Goal: Transaction & Acquisition: Purchase product/service

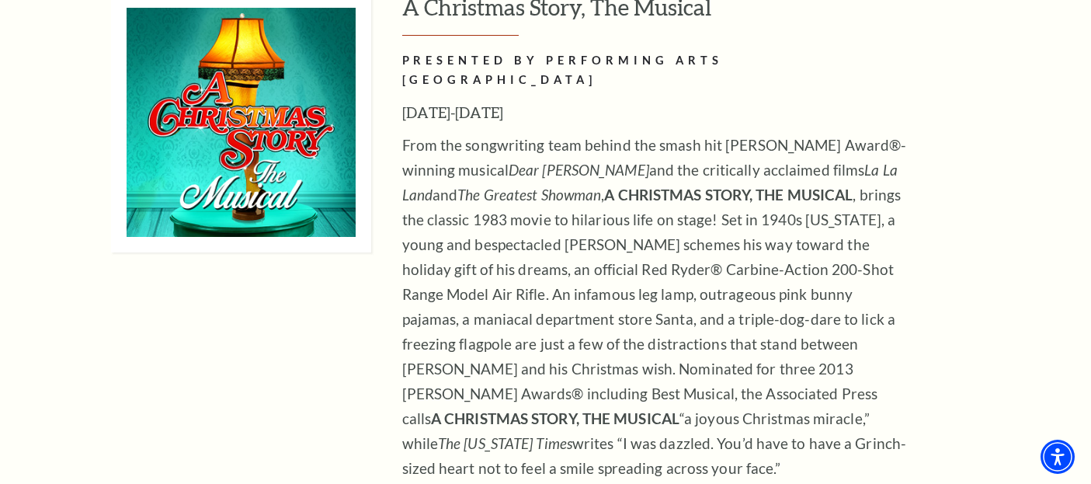
scroll to position [5842, 0]
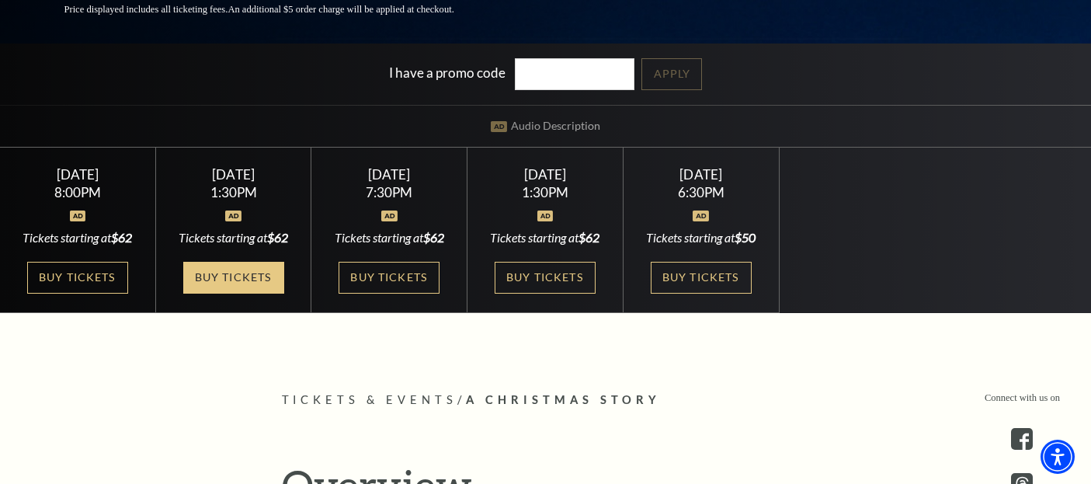
click at [253, 292] on link "Buy Tickets" at bounding box center [233, 278] width 101 height 32
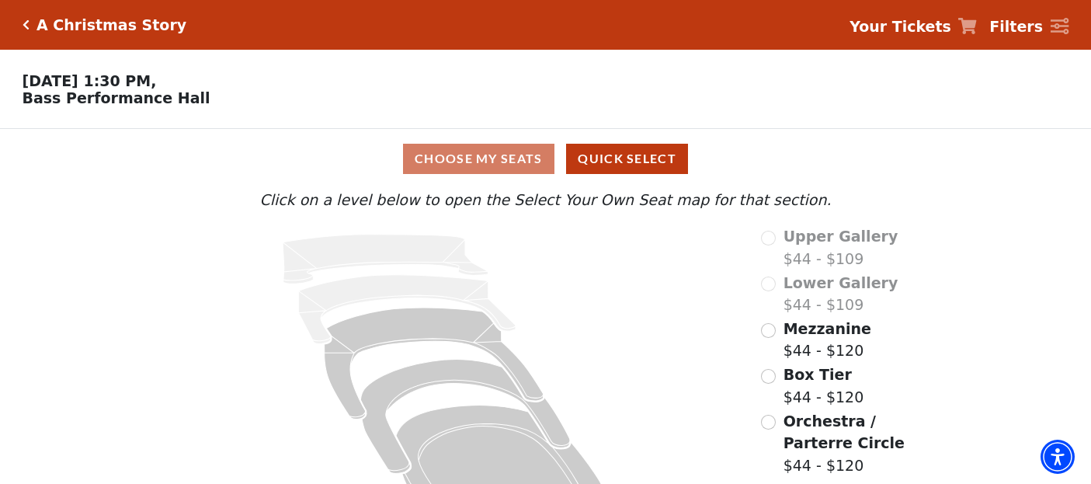
scroll to position [56, 0]
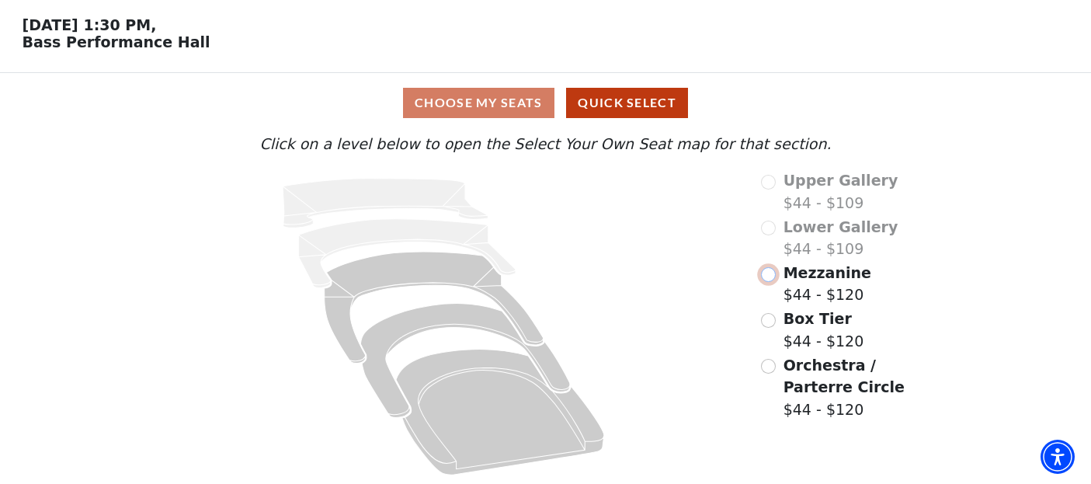
click at [767, 271] on input "Mezzanine$44 - $120\a" at bounding box center [768, 274] width 15 height 15
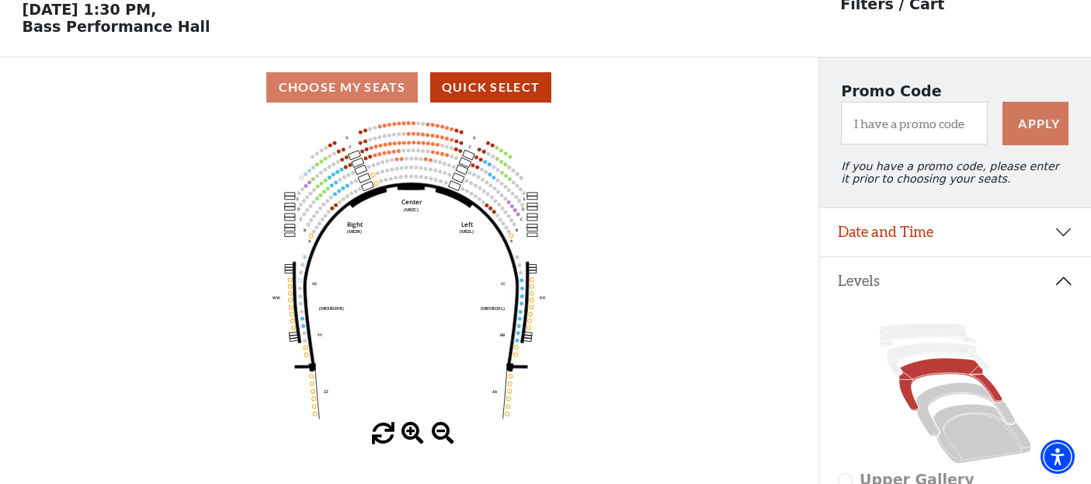
scroll to position [72, 0]
click at [406, 433] on span at bounding box center [413, 433] width 23 height 23
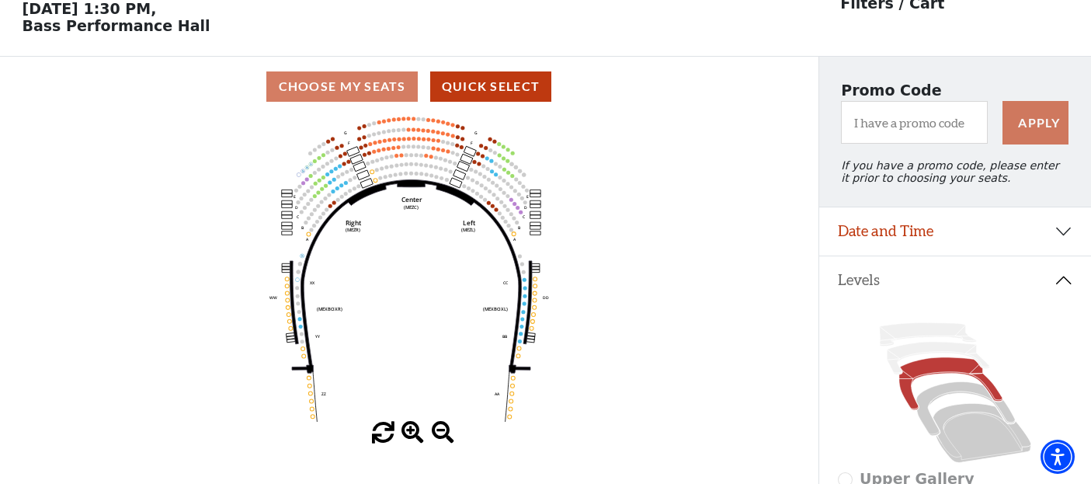
click at [406, 434] on span at bounding box center [413, 433] width 23 height 23
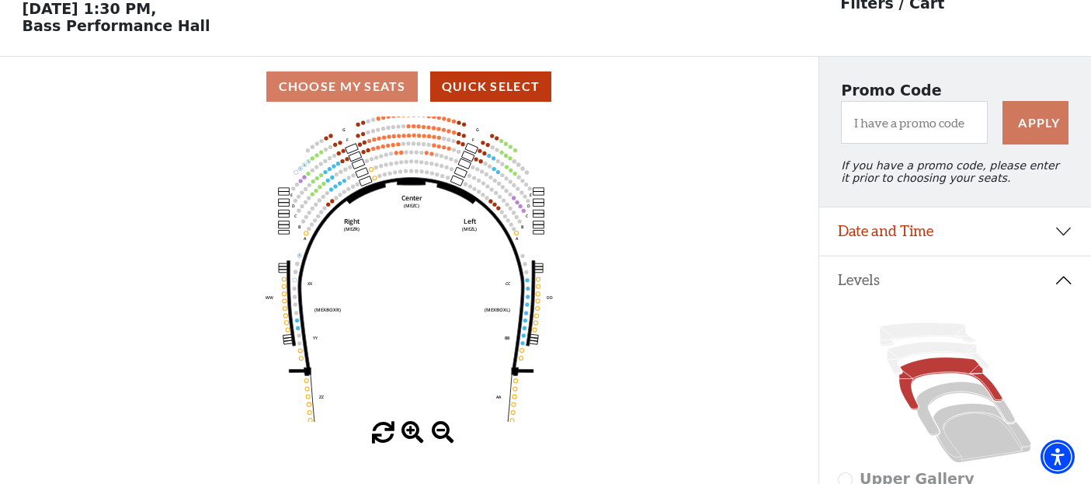
click at [406, 434] on span at bounding box center [413, 433] width 23 height 23
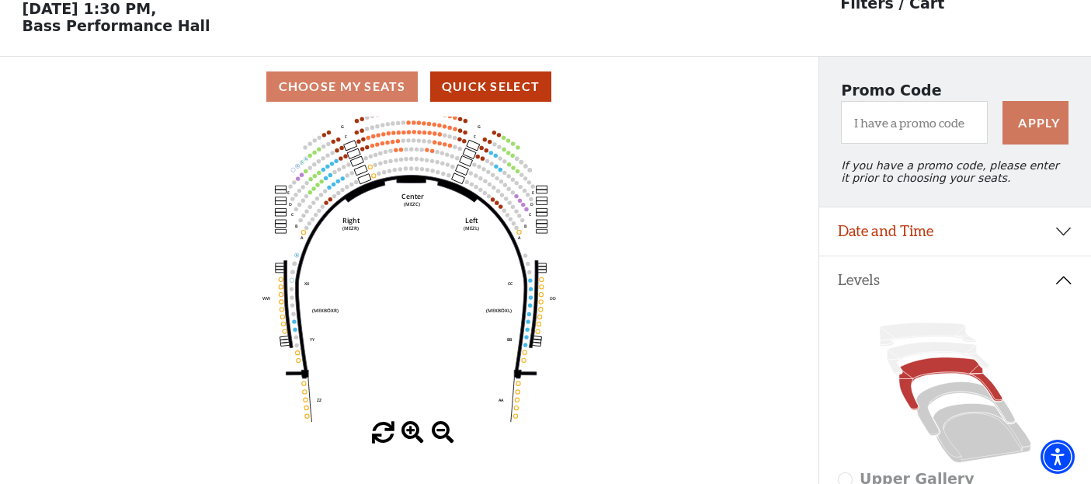
click at [406, 434] on span at bounding box center [413, 433] width 23 height 23
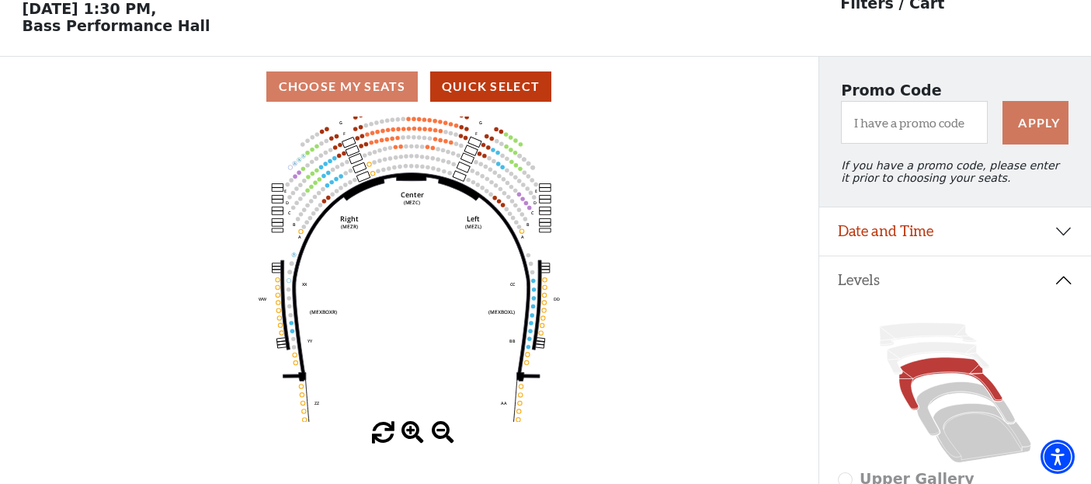
click at [406, 434] on span at bounding box center [413, 433] width 23 height 23
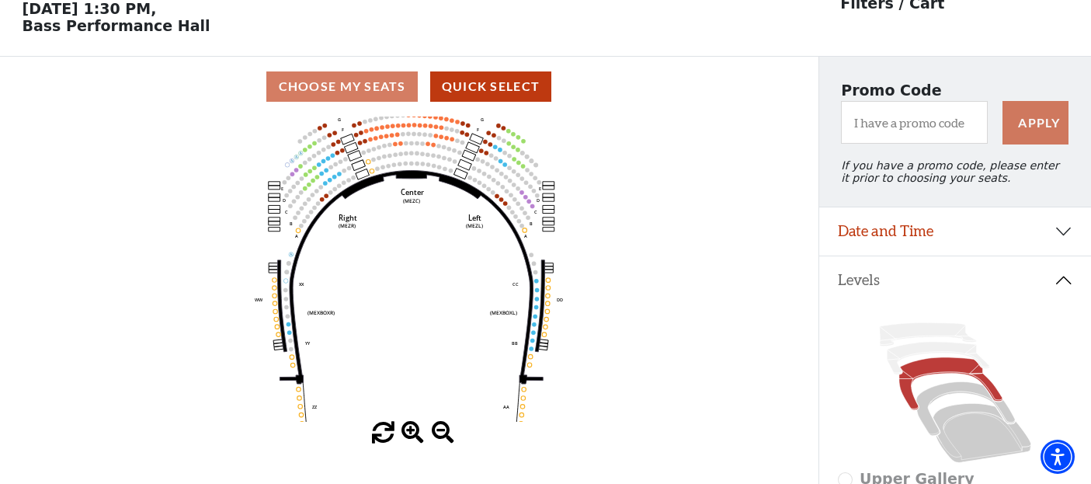
click at [406, 434] on span at bounding box center [413, 433] width 23 height 23
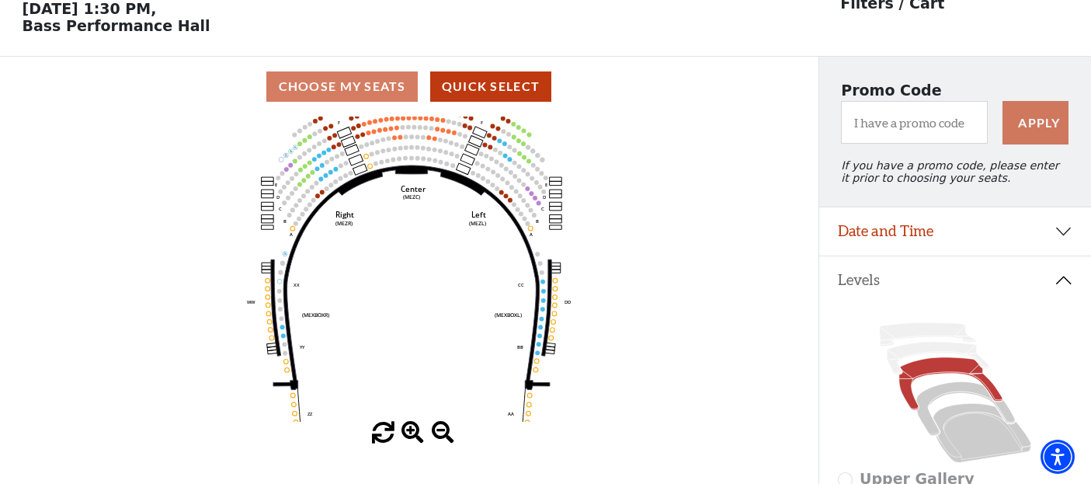
click at [406, 434] on span at bounding box center [413, 433] width 23 height 23
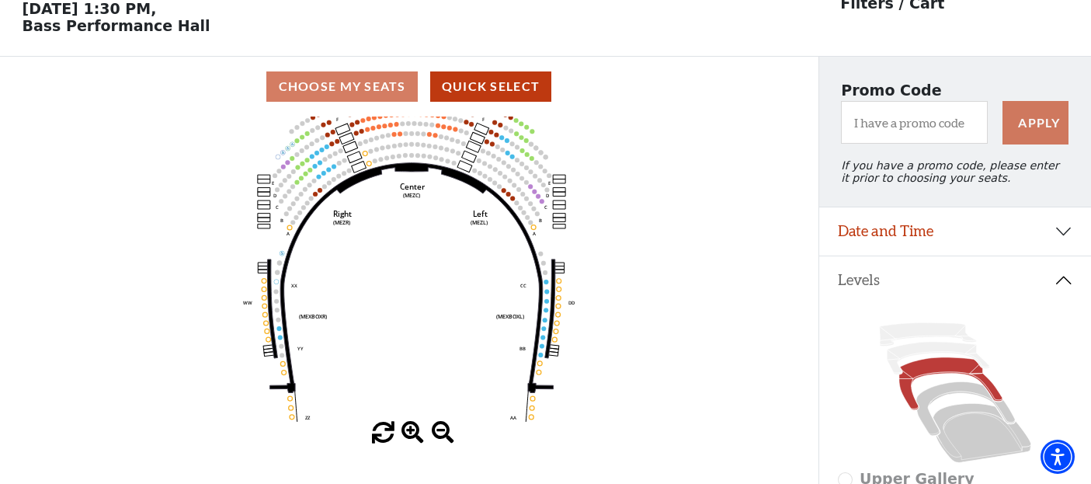
click at [406, 434] on span at bounding box center [413, 433] width 23 height 23
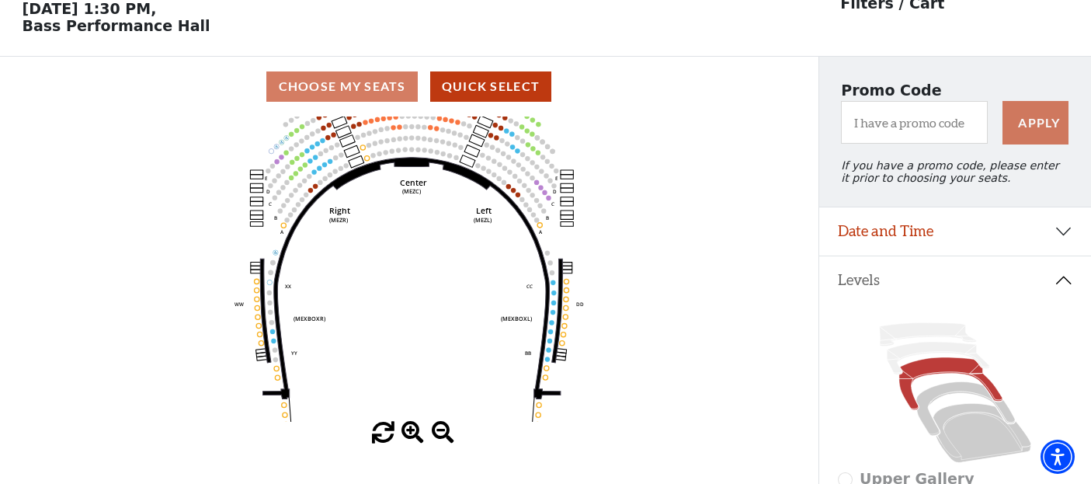
click at [406, 434] on span at bounding box center [413, 433] width 23 height 23
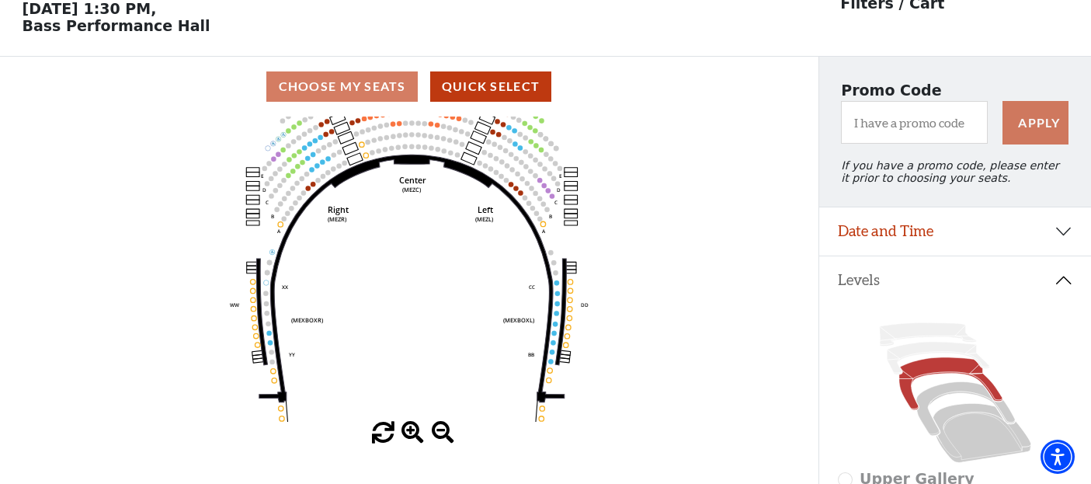
click at [406, 434] on span at bounding box center [413, 433] width 23 height 23
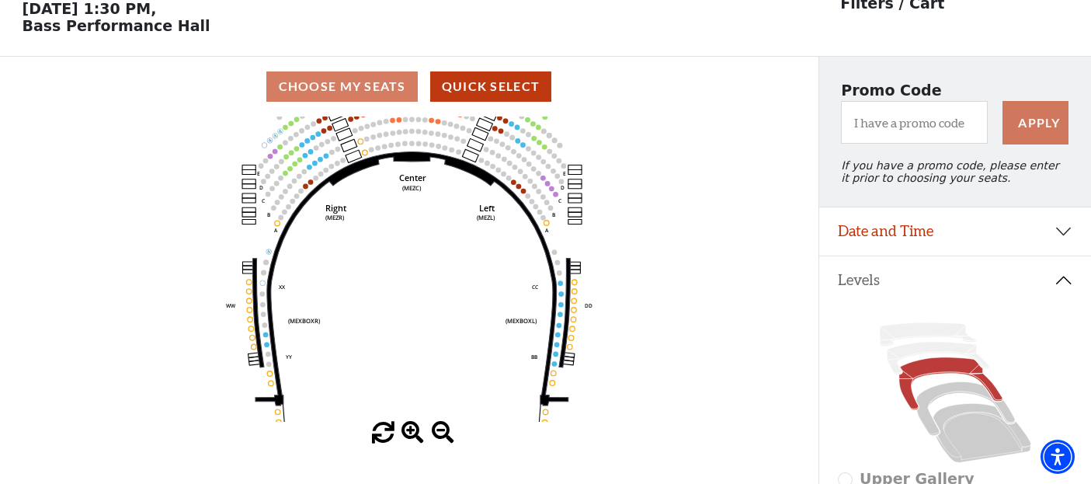
click at [406, 434] on span at bounding box center [413, 433] width 23 height 23
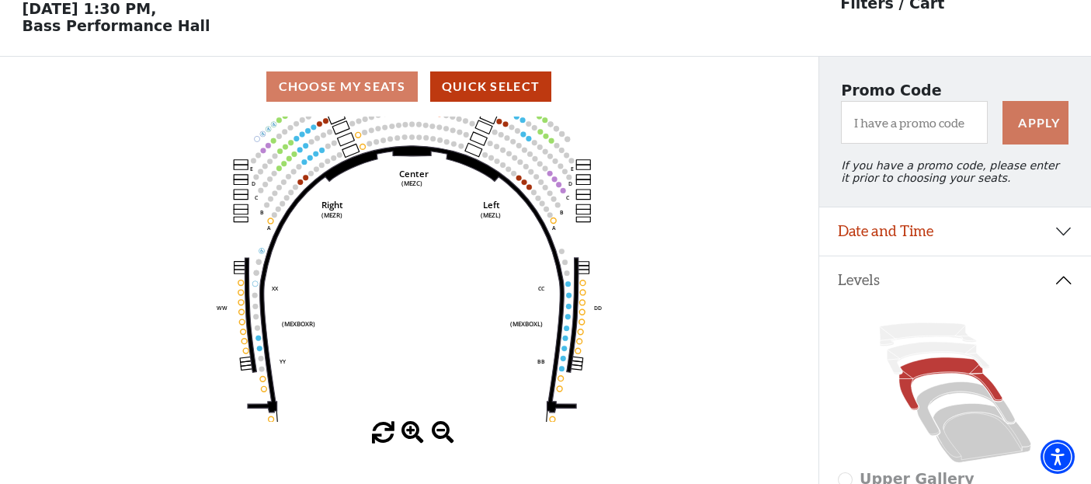
click at [406, 434] on span at bounding box center [413, 433] width 23 height 23
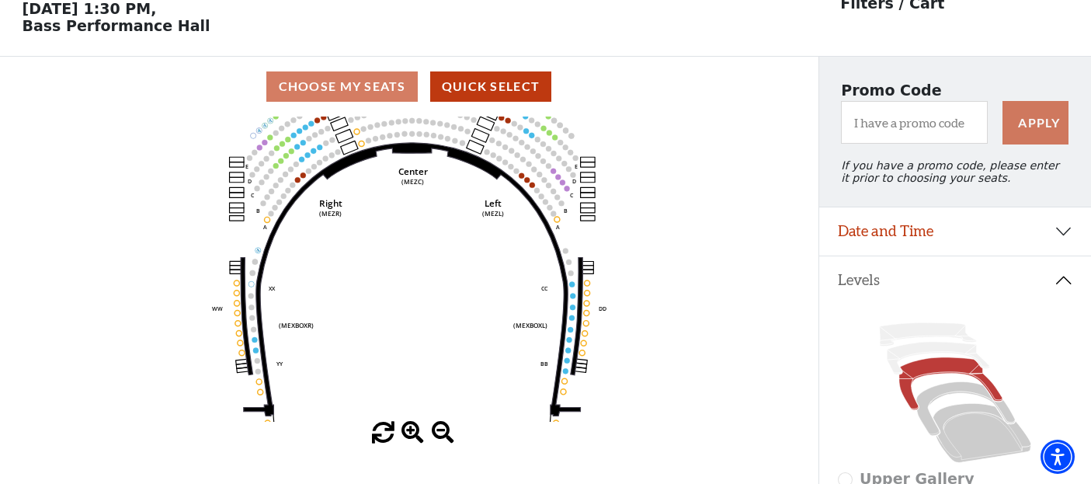
click at [406, 434] on span at bounding box center [413, 433] width 23 height 23
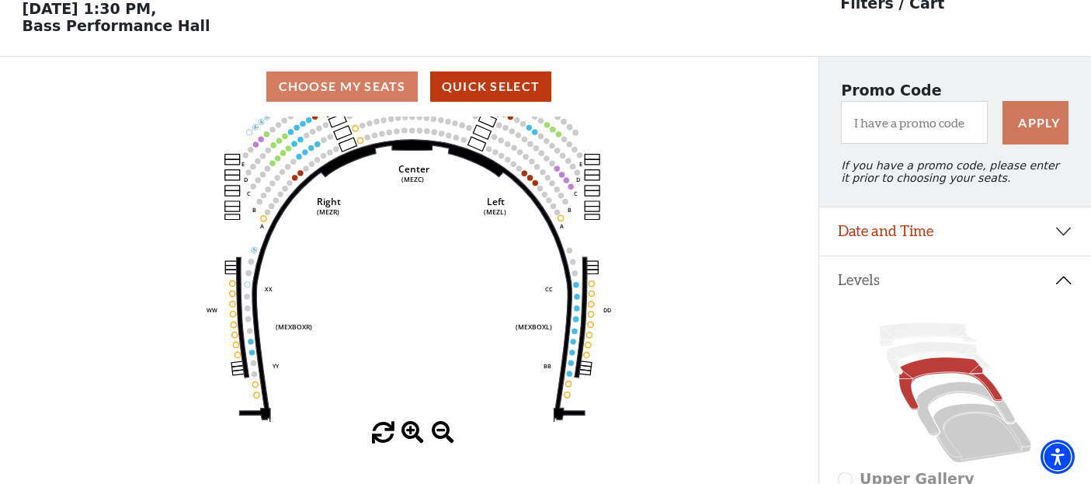
click at [406, 434] on span at bounding box center [413, 433] width 23 height 23
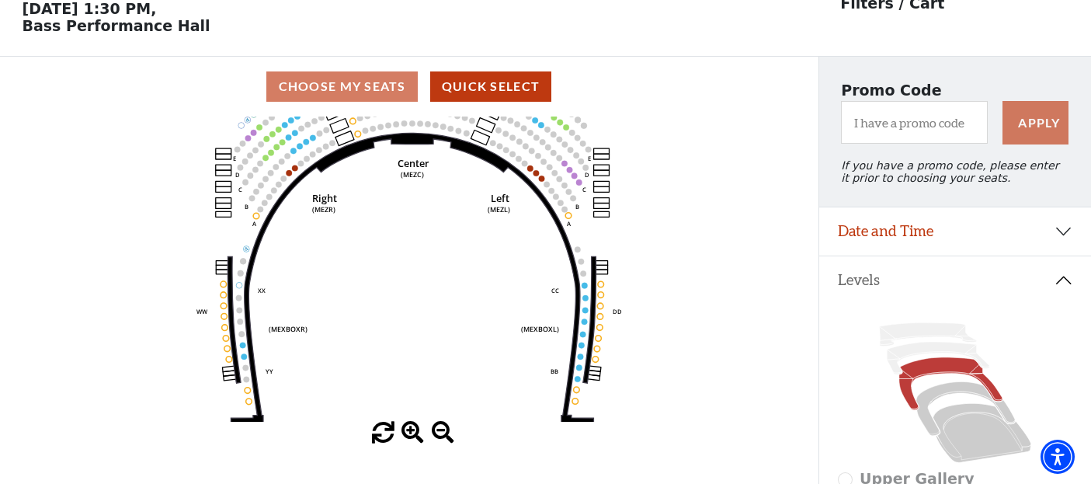
click at [406, 434] on span at bounding box center [413, 433] width 23 height 23
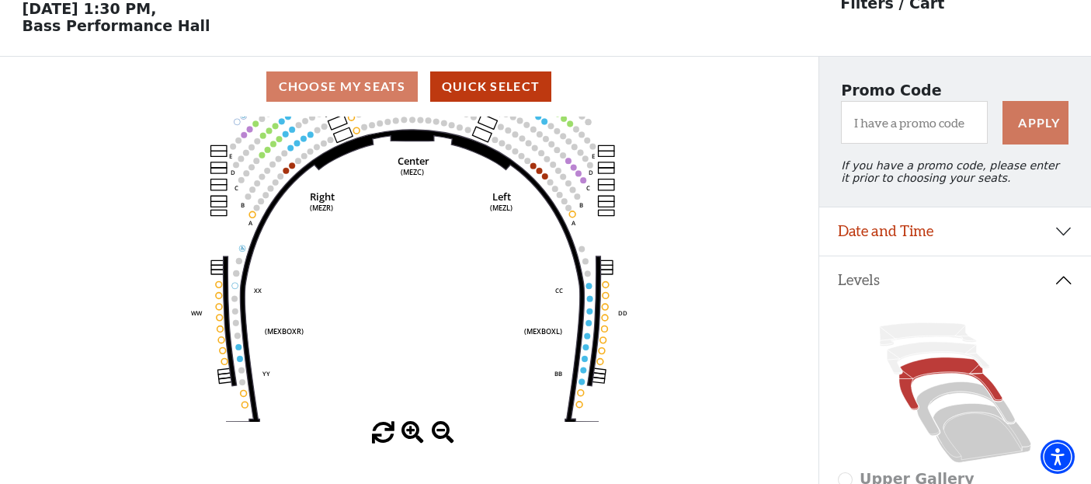
click at [406, 434] on span at bounding box center [413, 433] width 23 height 23
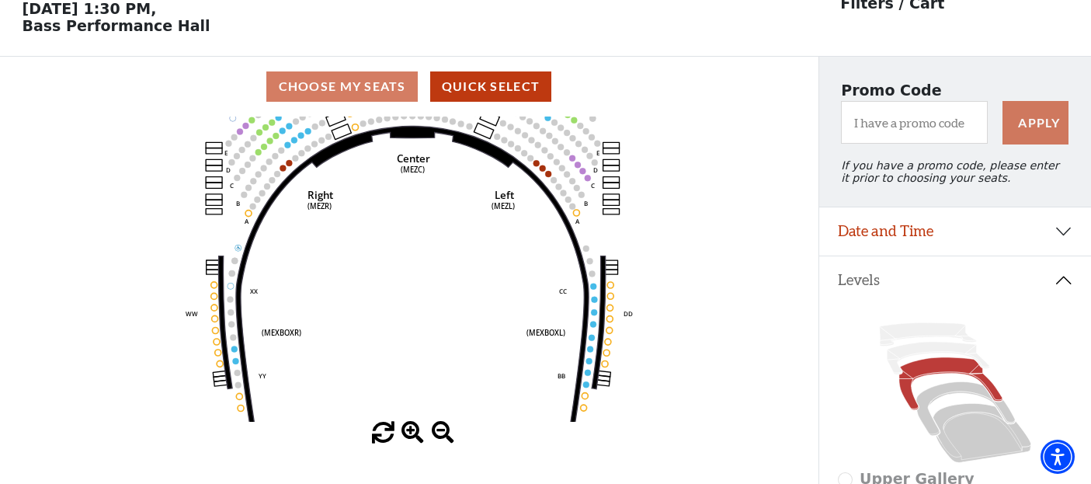
click at [406, 434] on span at bounding box center [413, 433] width 23 height 23
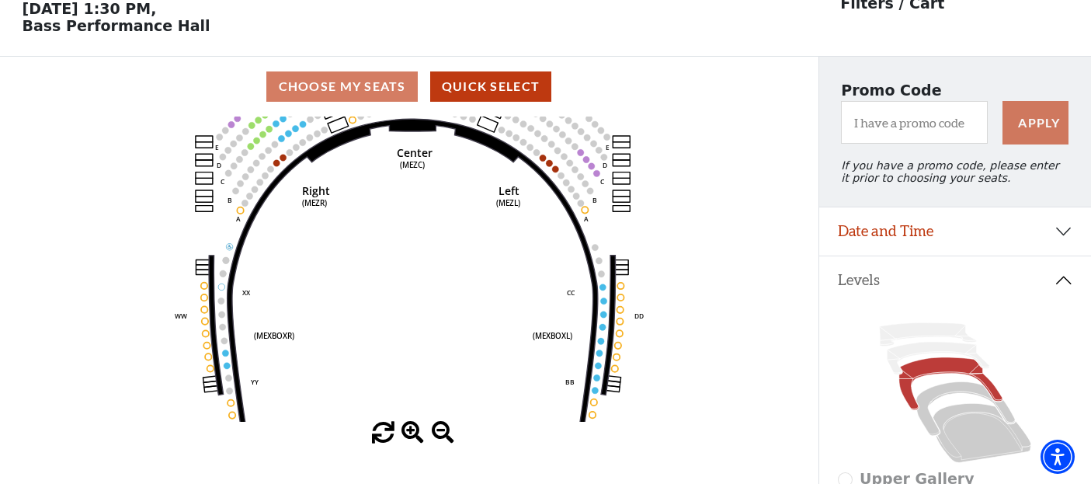
click at [406, 434] on span at bounding box center [413, 433] width 23 height 23
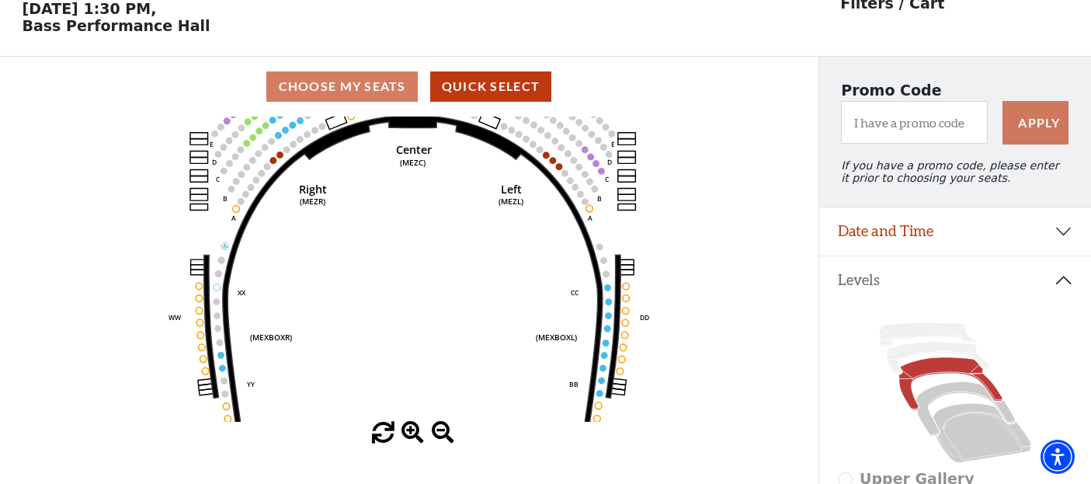
click at [406, 434] on span at bounding box center [413, 433] width 23 height 23
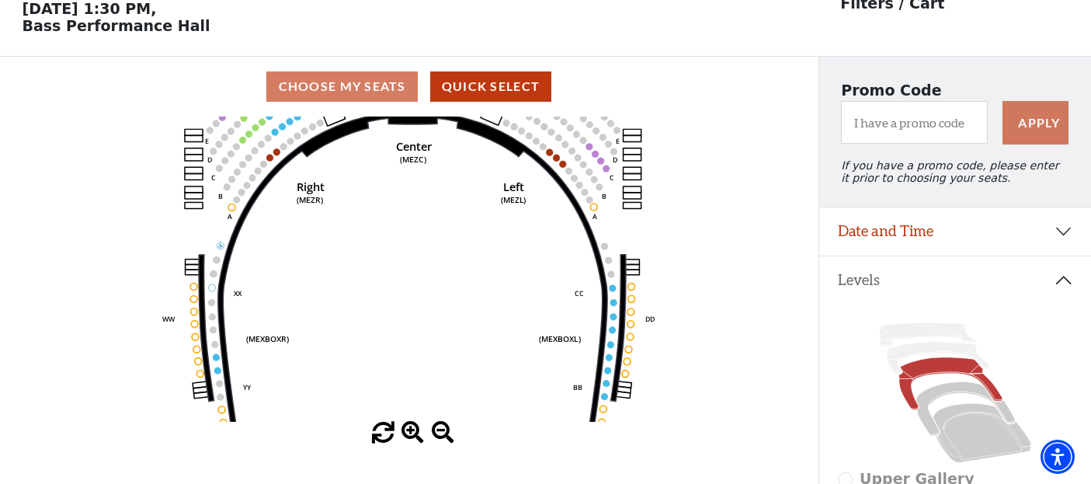
click at [406, 434] on span at bounding box center [413, 433] width 23 height 23
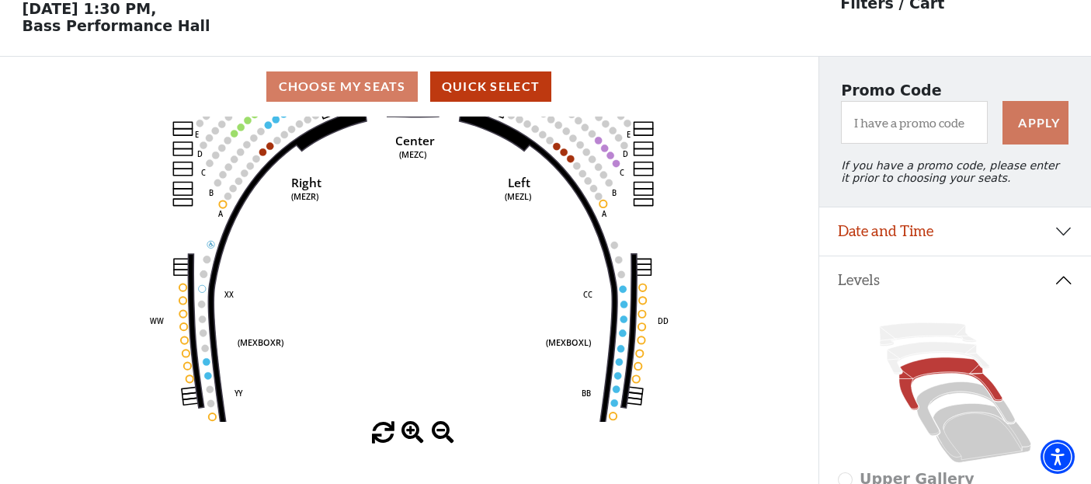
click at [496, 215] on icon "Center (MEZC) Right (MEZR) Left (MEZL) (MEXBOXR) (MEXBOXL) XX WW CC DD YY BB ZZ…" at bounding box center [409, 269] width 736 height 305
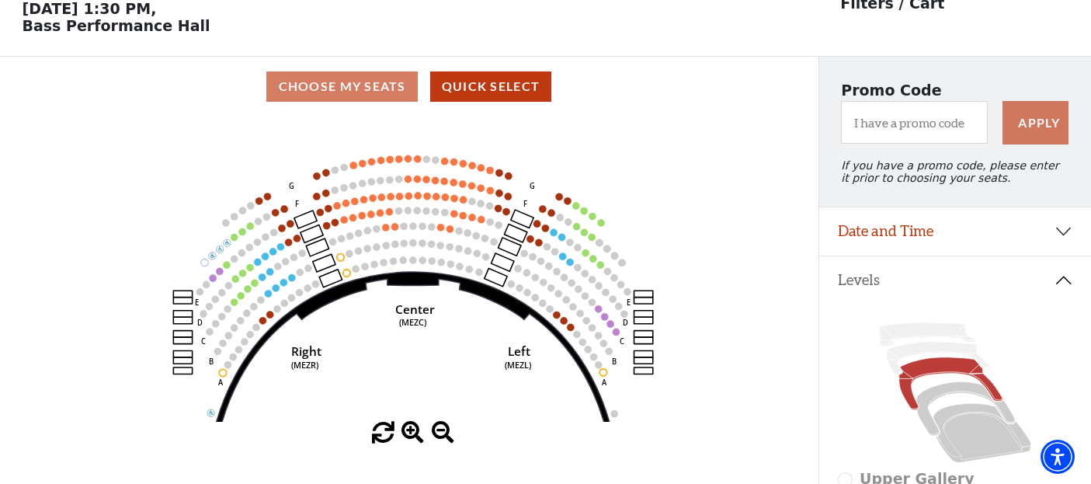
drag, startPoint x: 444, startPoint y: 194, endPoint x: 440, endPoint y: 381, distance: 186.5
click at [443, 381] on icon "Center (MEZC) Right (MEZR) Left (MEZL) (MEXBOXR) (MEXBOXL) XX WW CC DD YY BB ZZ…" at bounding box center [409, 269] width 736 height 305
